Goal: Task Accomplishment & Management: Complete application form

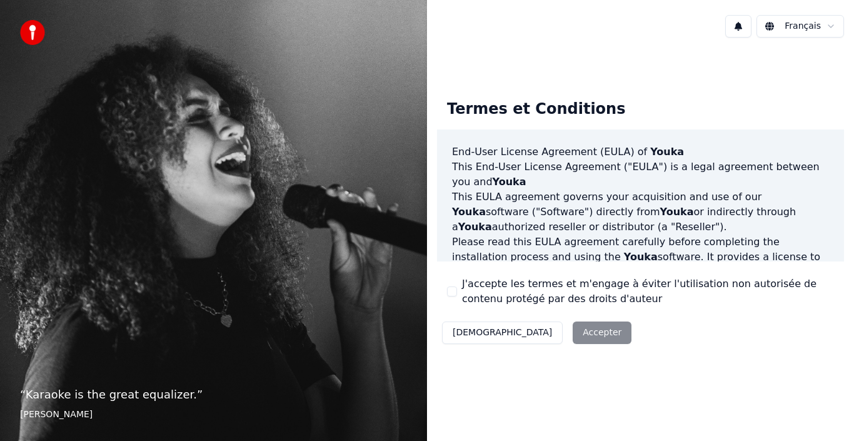
click at [535, 331] on div "Décliner Accepter" at bounding box center [536, 332] width 199 height 33
click at [814, 26] on html "“ You don't need a spotlight to sing karaoke. ” Anon Français Termes et Conditi…" at bounding box center [427, 220] width 854 height 441
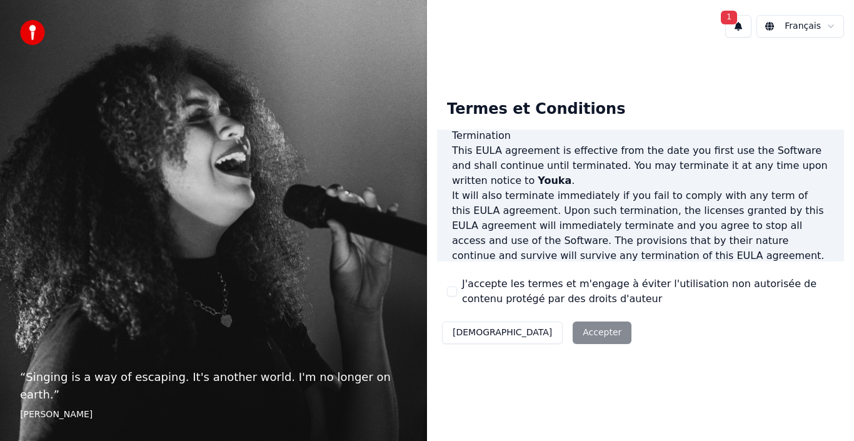
scroll to position [858, 0]
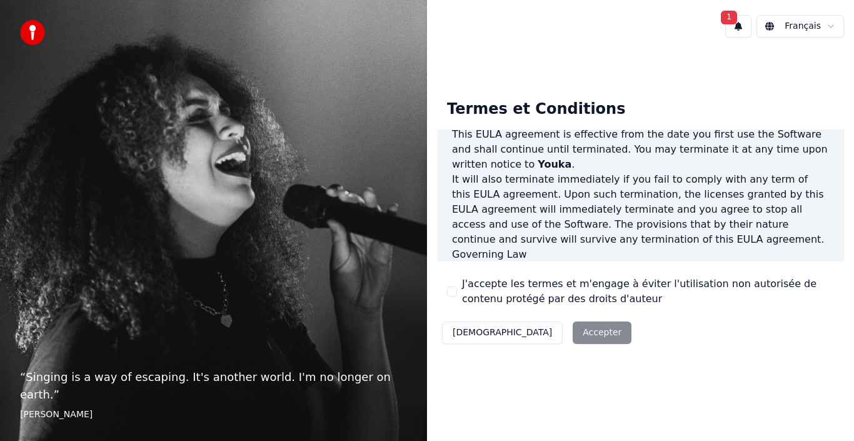
click at [529, 329] on div "Décliner Accepter" at bounding box center [536, 332] width 199 height 33
click at [29, 30] on img at bounding box center [32, 32] width 25 height 25
click at [33, 31] on img at bounding box center [32, 32] width 25 height 25
click at [800, 262] on p "This EULA agreement, and any dispute arising out of or in connection with this …" at bounding box center [640, 284] width 377 height 45
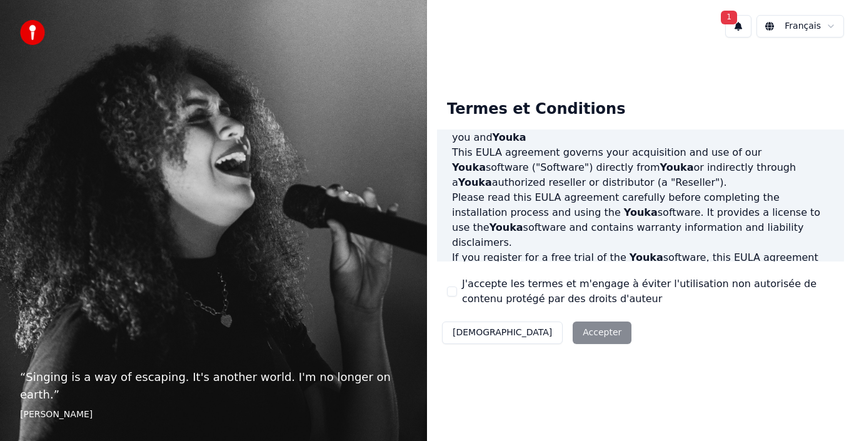
scroll to position [0, 0]
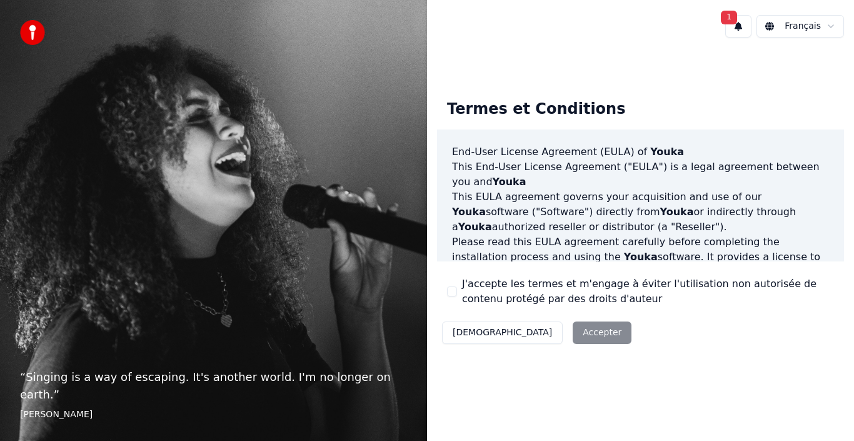
click at [809, 26] on html "“ Singing is a way of escaping. It's another world. I'm no longer on earth. ” E…" at bounding box center [427, 220] width 854 height 441
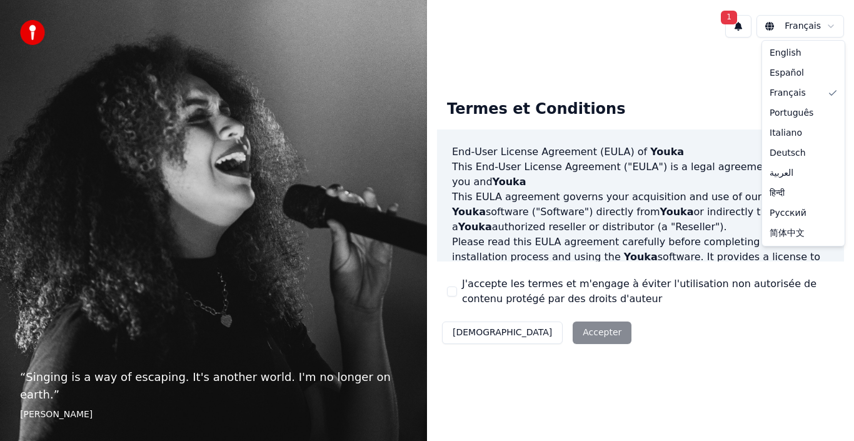
click at [740, 29] on html "“ Singing is a way of escaping. It's another world. I'm no longer on earth. ” E…" at bounding box center [427, 220] width 854 height 441
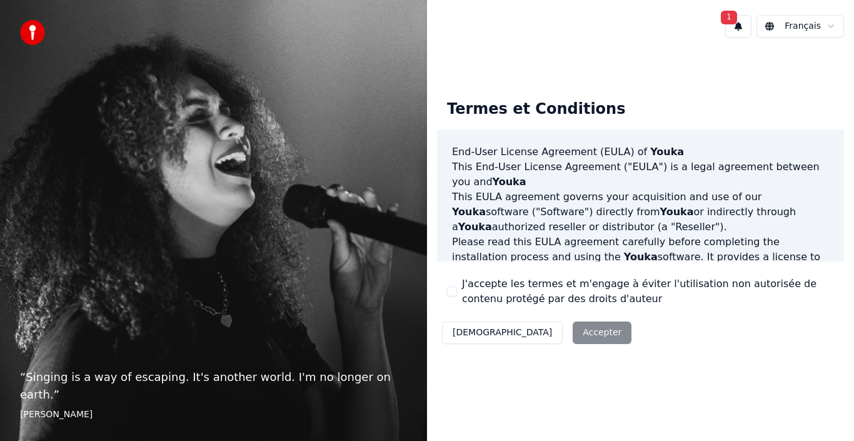
click at [730, 18] on span "1" at bounding box center [729, 18] width 16 height 14
click at [821, 64] on button "Mettre à Jour" at bounding box center [848, 65] width 78 height 23
click at [533, 331] on div "Décliner Accepter" at bounding box center [536, 332] width 199 height 33
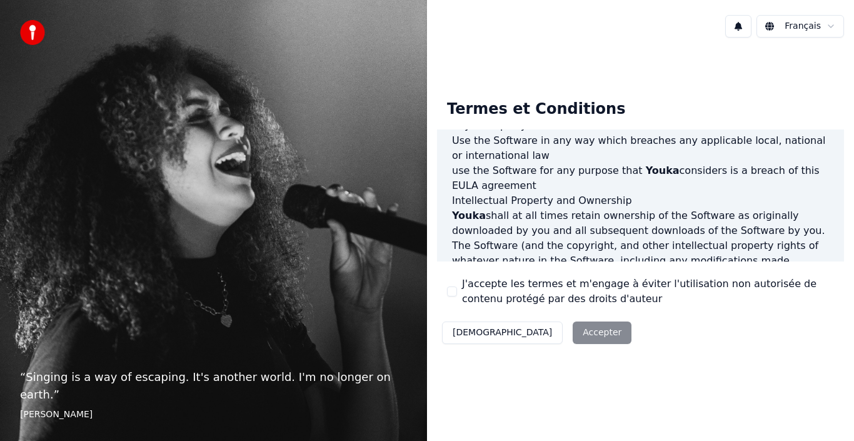
scroll to position [858, 0]
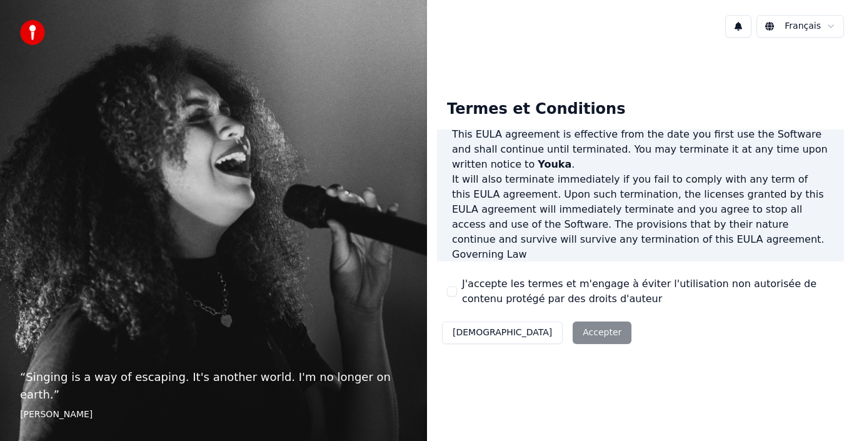
click at [531, 327] on div "Décliner Accepter" at bounding box center [536, 332] width 199 height 33
click at [531, 333] on div "Décliner Accepter" at bounding box center [536, 332] width 199 height 33
click at [451, 289] on button "J'accepte les termes et m'engage à éviter l'utilisation non autorisée de conten…" at bounding box center [452, 291] width 10 height 10
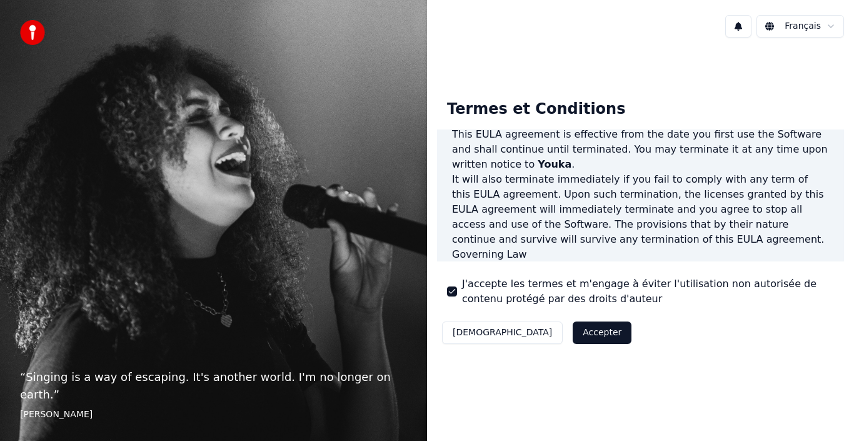
click at [573, 329] on button "Accepter" at bounding box center [602, 332] width 59 height 23
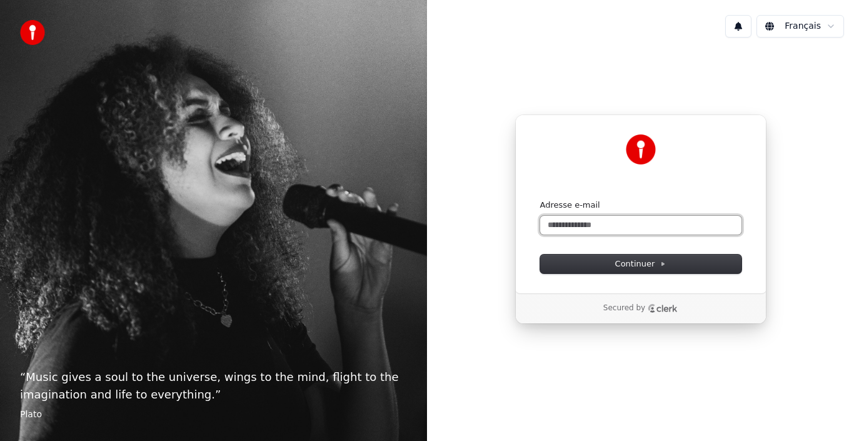
click at [578, 228] on input "Adresse e-mail" at bounding box center [640, 225] width 201 height 19
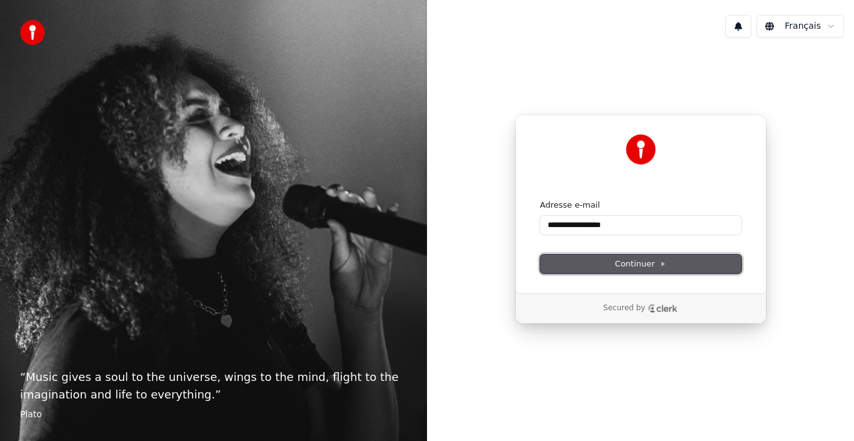
click at [633, 264] on span "Continuer" at bounding box center [640, 263] width 51 height 11
type input "**********"
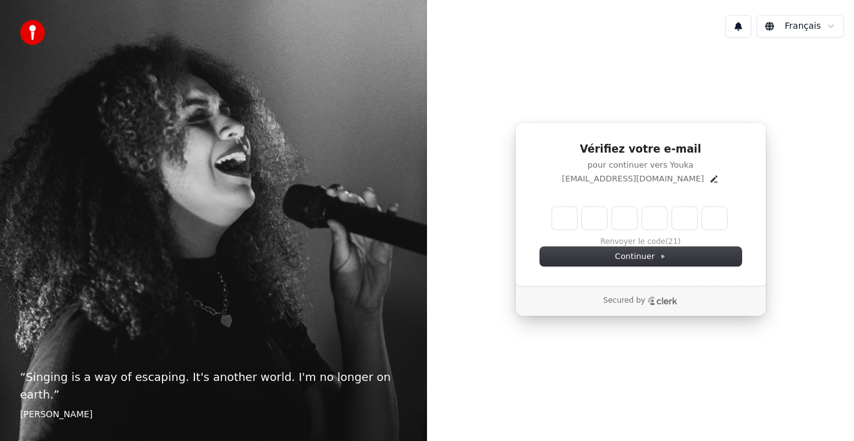
type input "*"
type input "**"
type input "*"
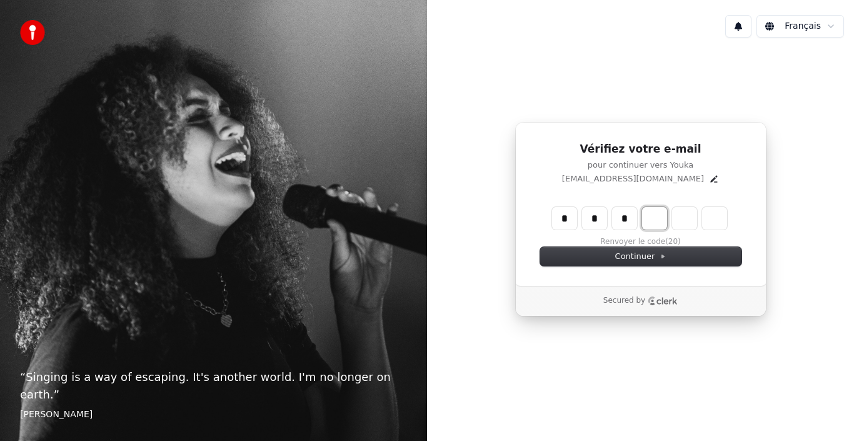
type input "***"
type input "*"
type input "****"
type input "*"
type input "******"
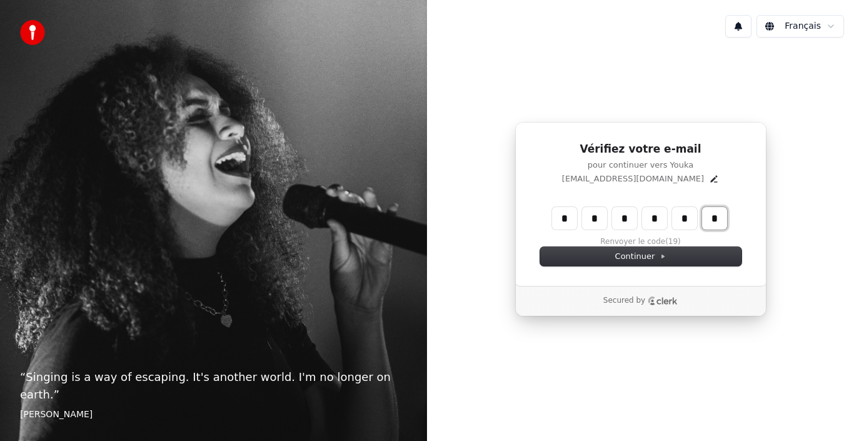
type input "*"
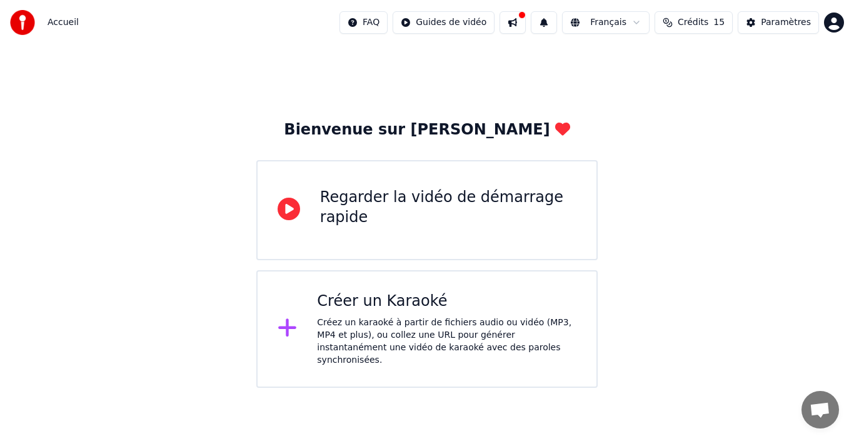
click at [291, 213] on icon at bounding box center [289, 209] width 23 height 23
